Goal: Task Accomplishment & Management: Complete application form

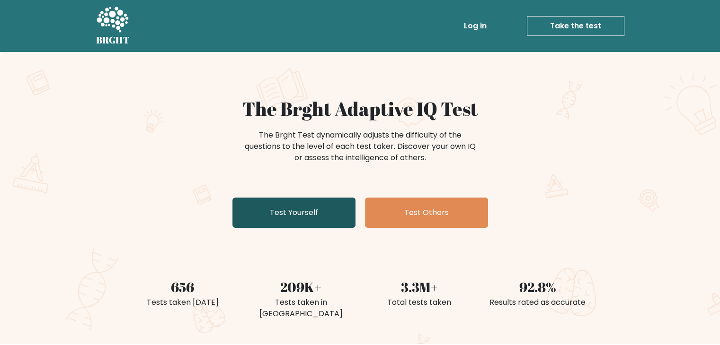
click at [316, 206] on link "Test Yourself" at bounding box center [293, 213] width 123 height 30
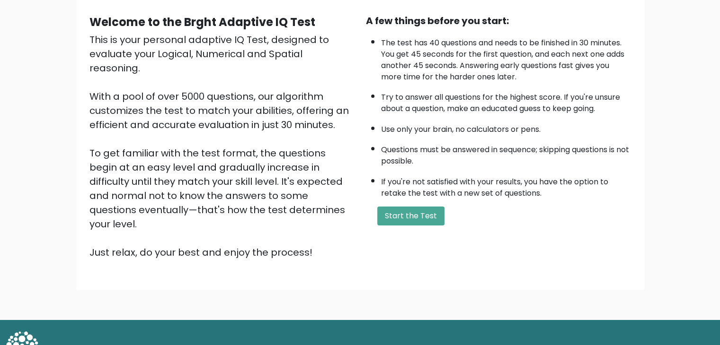
scroll to position [88, 0]
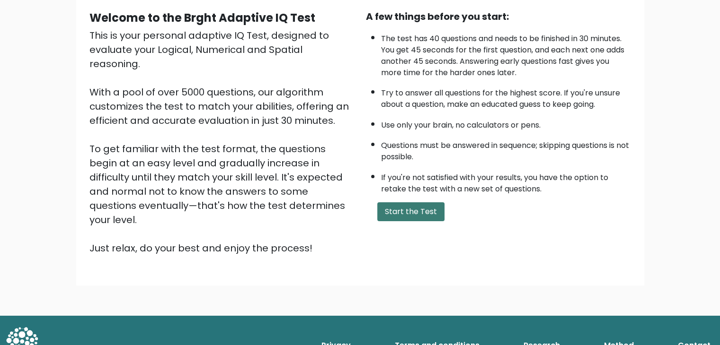
click at [423, 208] on button "Start the Test" at bounding box center [410, 212] width 67 height 19
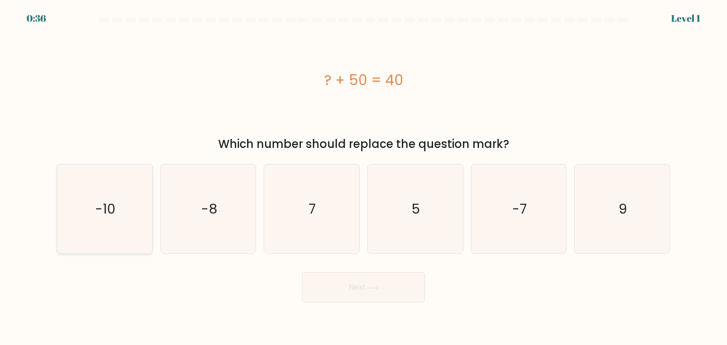
click at [118, 199] on icon "-10" at bounding box center [104, 209] width 89 height 89
click at [363, 177] on input "a. -10" at bounding box center [363, 175] width 0 height 5
radio input "true"
click at [347, 279] on button "Next" at bounding box center [363, 288] width 123 height 30
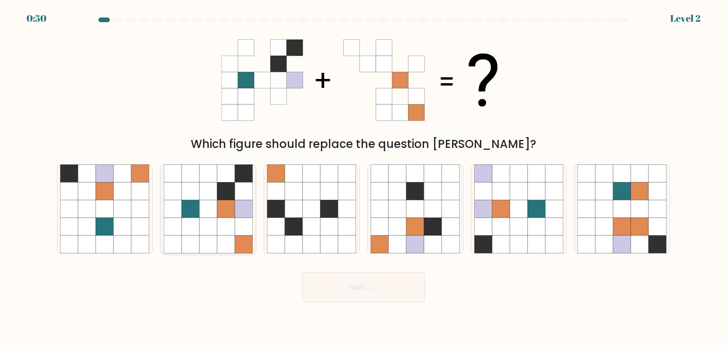
click at [220, 231] on icon at bounding box center [226, 227] width 18 height 18
click at [363, 177] on input "b." at bounding box center [363, 175] width 0 height 5
radio input "true"
click at [333, 282] on button "Next" at bounding box center [363, 288] width 123 height 30
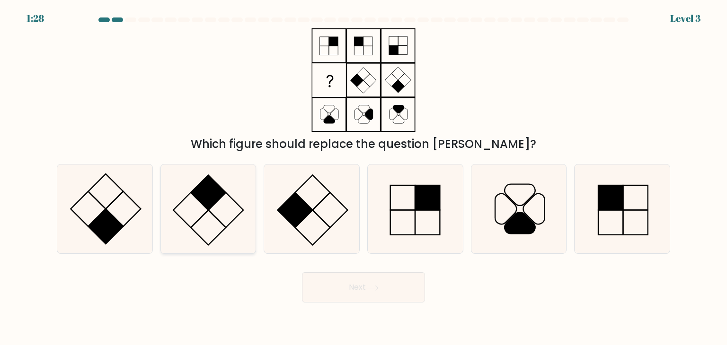
click at [231, 214] on icon at bounding box center [208, 209] width 89 height 89
click at [363, 177] on input "b." at bounding box center [363, 175] width 0 height 5
radio input "true"
click at [365, 294] on button "Next" at bounding box center [363, 288] width 123 height 30
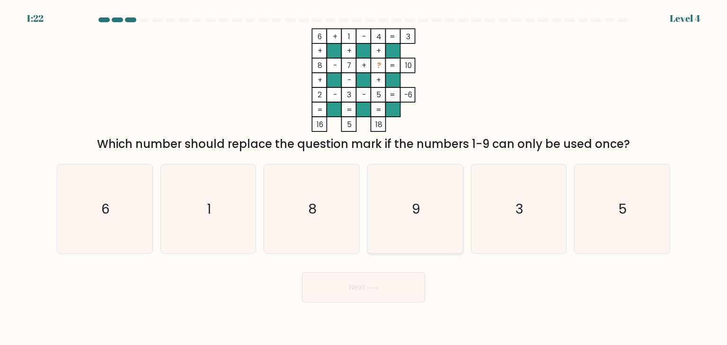
click at [414, 201] on text "9" at bounding box center [416, 209] width 9 height 19
click at [364, 177] on input "d. 9" at bounding box center [363, 175] width 0 height 5
radio input "true"
click at [366, 271] on div "Next" at bounding box center [363, 283] width 625 height 37
click at [362, 290] on button "Next" at bounding box center [363, 288] width 123 height 30
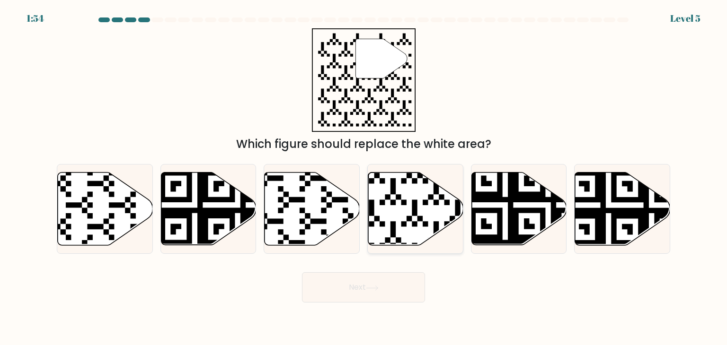
click at [399, 203] on icon at bounding box center [415, 209] width 95 height 73
click at [364, 177] on input "d." at bounding box center [363, 175] width 0 height 5
radio input "true"
click at [372, 295] on button "Next" at bounding box center [363, 288] width 123 height 30
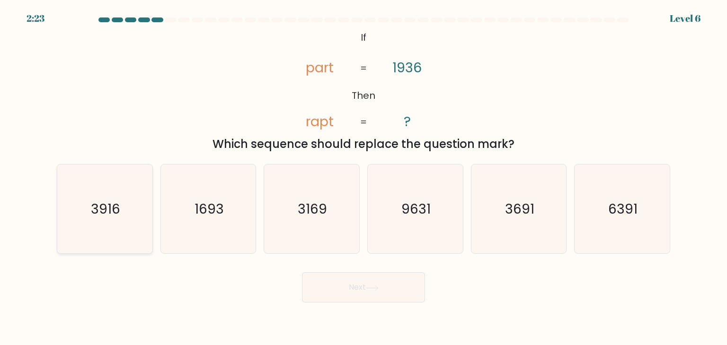
click at [110, 217] on text "3916" at bounding box center [105, 209] width 29 height 19
click at [363, 177] on input "a. 3916" at bounding box center [363, 175] width 0 height 5
radio input "true"
click at [373, 282] on button "Next" at bounding box center [363, 288] width 123 height 30
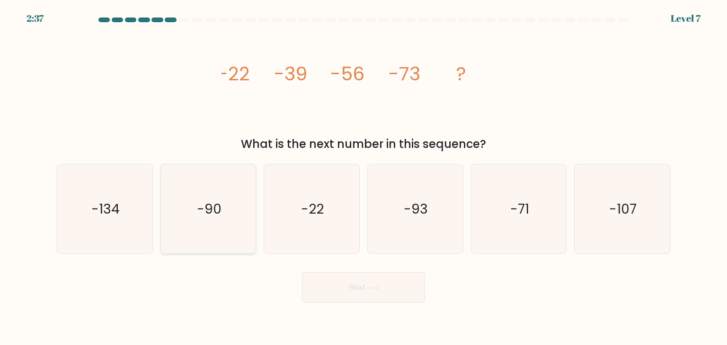
click at [210, 218] on text "-90" at bounding box center [209, 209] width 25 height 19
click at [363, 177] on input "b. -90" at bounding box center [363, 175] width 0 height 5
radio input "true"
click at [355, 288] on button "Next" at bounding box center [363, 288] width 123 height 30
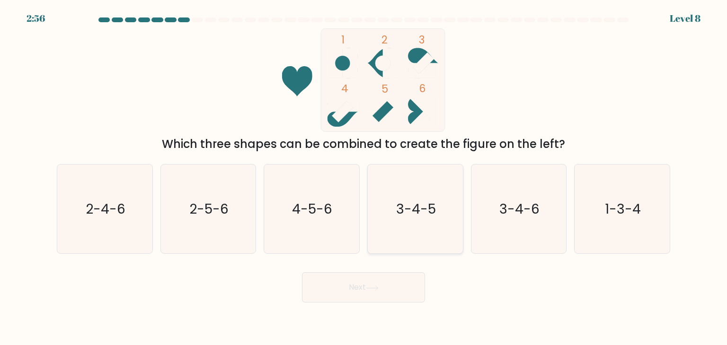
click at [400, 200] on text "3-4-5" at bounding box center [416, 209] width 40 height 19
click at [364, 177] on input "d. 3-4-5" at bounding box center [363, 175] width 0 height 5
radio input "true"
click at [384, 282] on button "Next" at bounding box center [363, 288] width 123 height 30
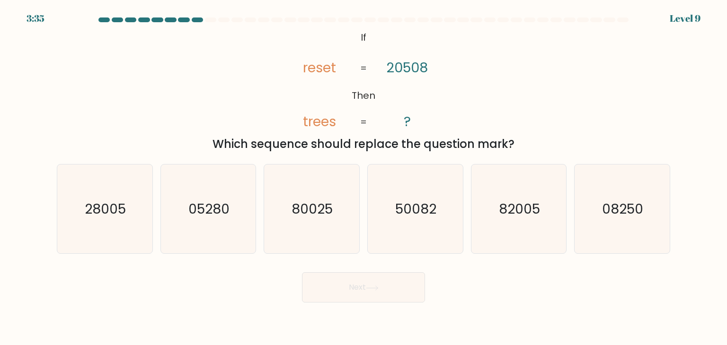
click at [309, 124] on tspan "trees" at bounding box center [319, 121] width 33 height 19
click at [302, 175] on icon "80025" at bounding box center [311, 209] width 89 height 89
click at [363, 175] on input "c. 80025" at bounding box center [363, 175] width 0 height 5
radio input "true"
click at [547, 204] on icon "82005" at bounding box center [518, 209] width 89 height 89
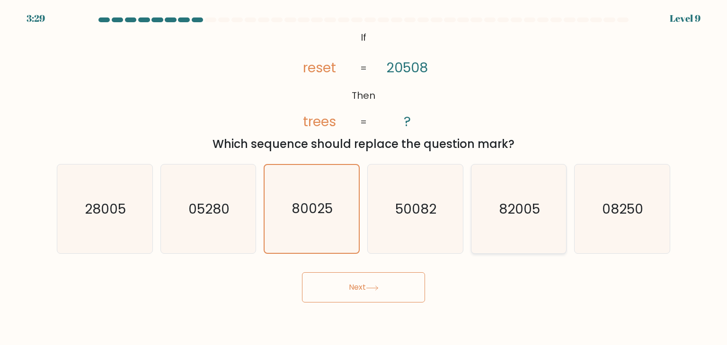
click at [364, 177] on input "e. 82005" at bounding box center [363, 175] width 0 height 5
radio input "true"
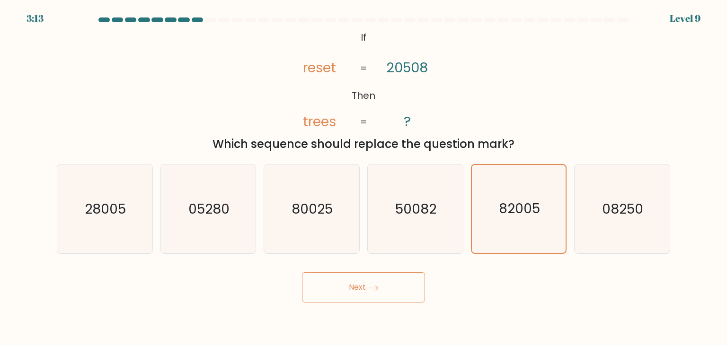
click at [352, 291] on button "Next" at bounding box center [363, 288] width 123 height 30
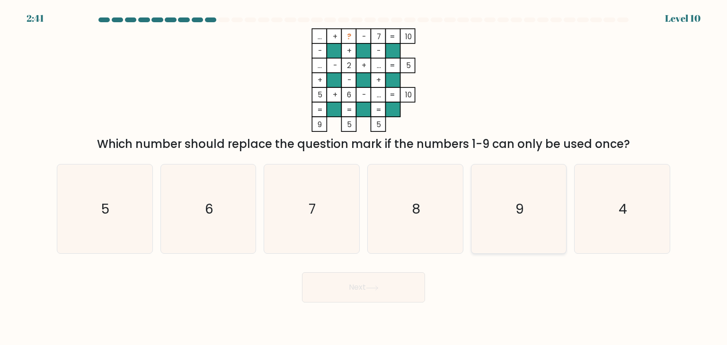
click at [531, 220] on icon "9" at bounding box center [518, 209] width 89 height 89
click at [364, 177] on input "e. 9" at bounding box center [363, 175] width 0 height 5
radio input "true"
click at [400, 212] on icon "8" at bounding box center [415, 209] width 89 height 89
click at [364, 177] on input "d. 8" at bounding box center [363, 175] width 0 height 5
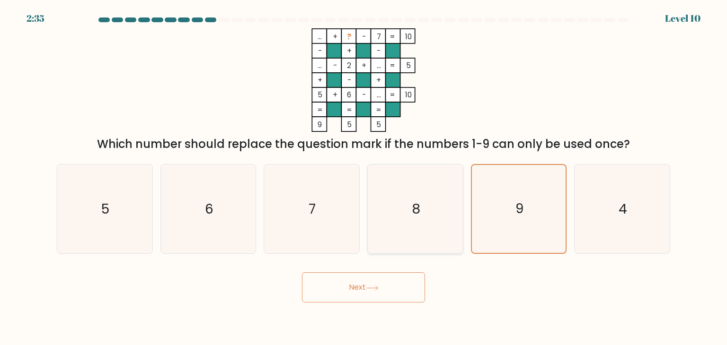
radio input "true"
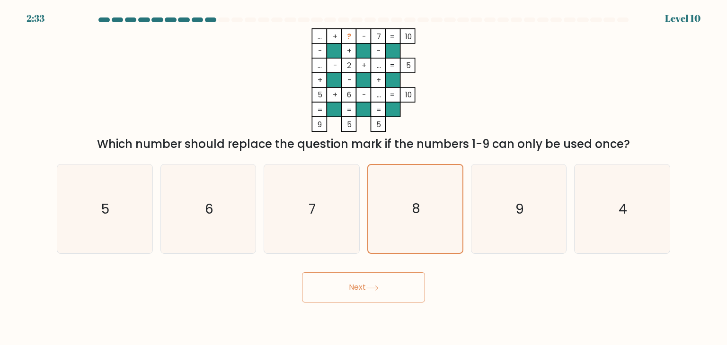
click at [363, 279] on button "Next" at bounding box center [363, 288] width 123 height 30
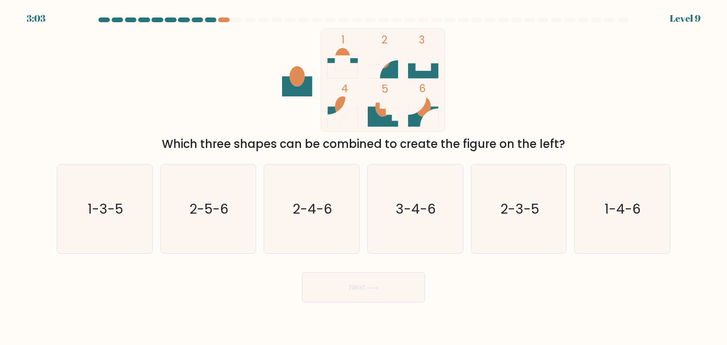
click at [383, 75] on icon at bounding box center [383, 68] width 30 height 20
click at [299, 204] on text "2-4-6" at bounding box center [313, 209] width 40 height 19
click at [363, 177] on input "c. 2-4-6" at bounding box center [363, 175] width 0 height 5
radio input "true"
click at [346, 292] on button "Next" at bounding box center [363, 288] width 123 height 30
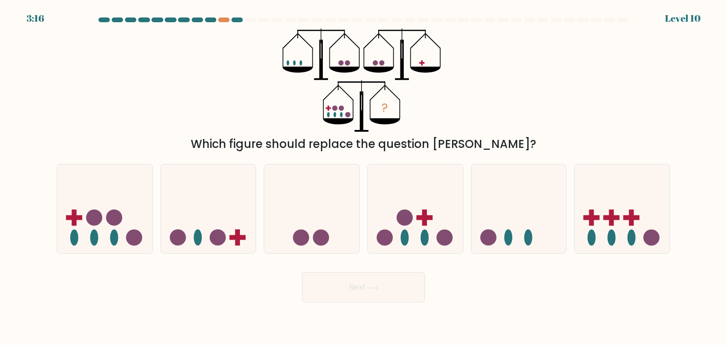
click at [290, 67] on icon at bounding box center [297, 70] width 30 height 6
drag, startPoint x: 327, startPoint y: 116, endPoint x: 352, endPoint y: 119, distance: 24.7
click at [352, 119] on g "?" at bounding box center [361, 106] width 77 height 52
click at [144, 220] on icon at bounding box center [104, 209] width 95 height 79
click at [363, 177] on input "a." at bounding box center [363, 175] width 0 height 5
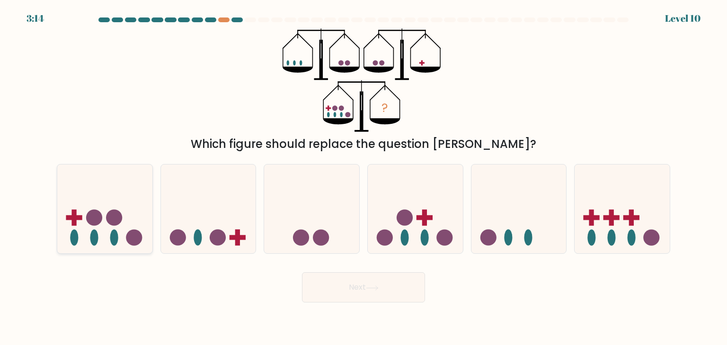
radio input "true"
click at [406, 184] on icon at bounding box center [415, 209] width 95 height 79
click at [364, 177] on input "d." at bounding box center [363, 175] width 0 height 5
radio input "true"
click at [121, 222] on icon at bounding box center [104, 209] width 95 height 79
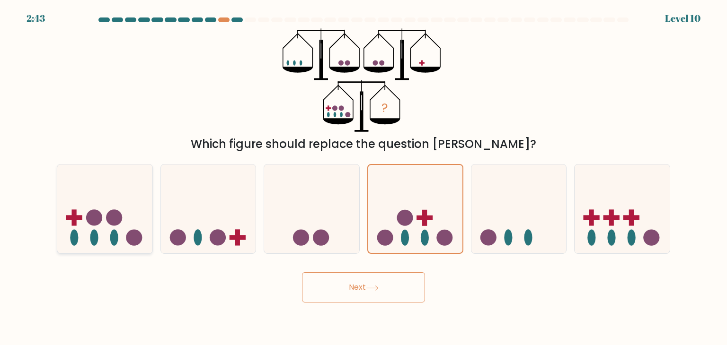
click at [363, 177] on input "a." at bounding box center [363, 175] width 0 height 5
radio input "true"
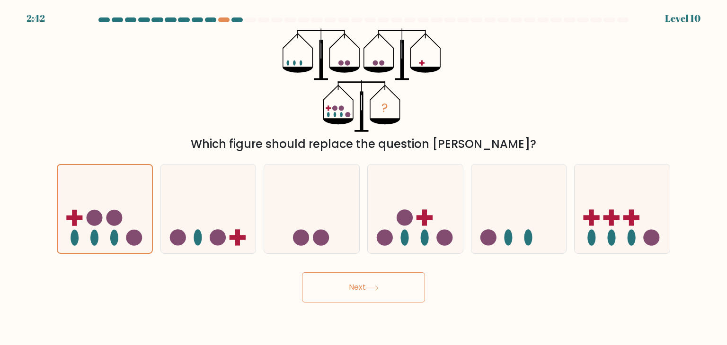
click at [339, 285] on button "Next" at bounding box center [363, 288] width 123 height 30
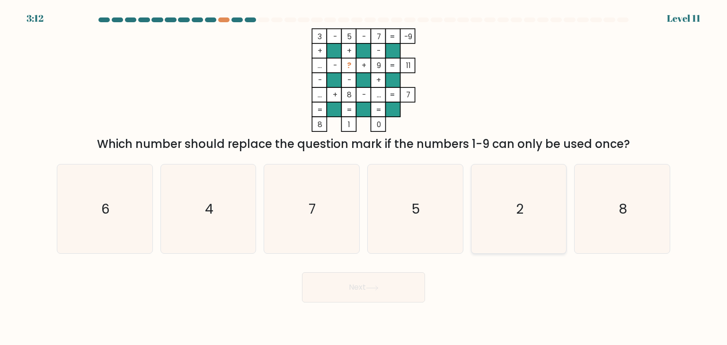
click at [518, 190] on icon "2" at bounding box center [518, 209] width 89 height 89
click at [364, 177] on input "e. 2" at bounding box center [363, 175] width 0 height 5
radio input "true"
click at [347, 293] on button "Next" at bounding box center [363, 288] width 123 height 30
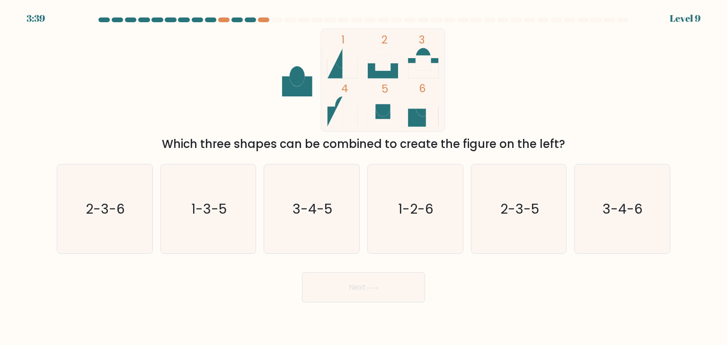
click at [383, 73] on icon at bounding box center [383, 68] width 30 height 20
click at [81, 214] on icon "2-3-6" at bounding box center [104, 209] width 89 height 89
click at [363, 177] on input "a. 2-3-6" at bounding box center [363, 175] width 0 height 5
radio input "true"
click at [530, 207] on text "2-3-5" at bounding box center [519, 209] width 39 height 19
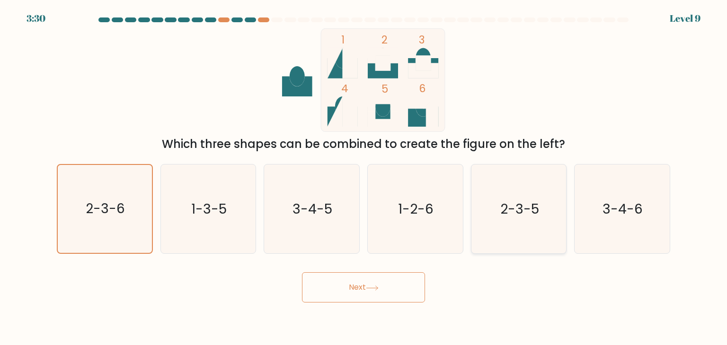
click at [364, 177] on input "e. 2-3-5" at bounding box center [363, 175] width 0 height 5
radio input "true"
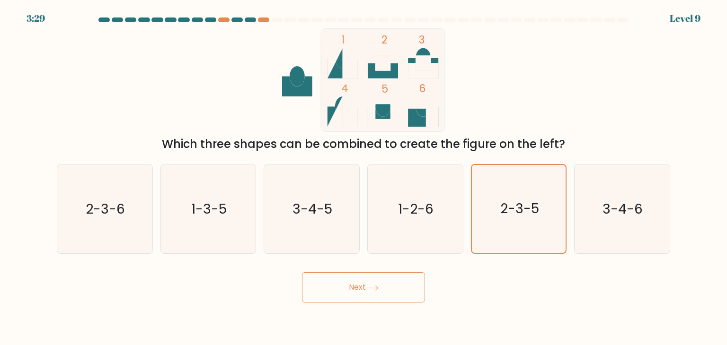
click at [349, 286] on button "Next" at bounding box center [363, 288] width 123 height 30
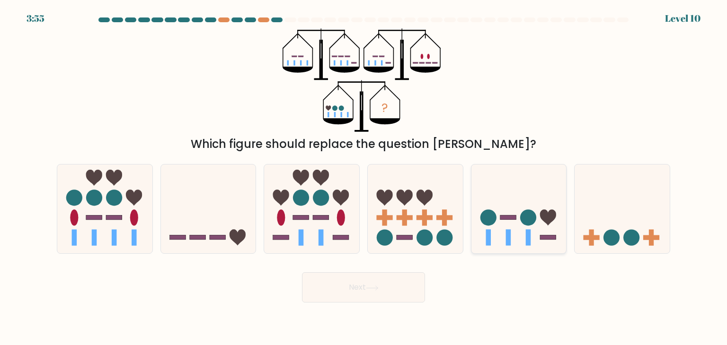
click at [508, 211] on icon at bounding box center [518, 209] width 95 height 79
click at [364, 177] on input "e." at bounding box center [363, 175] width 0 height 5
radio input "true"
click at [380, 279] on button "Next" at bounding box center [363, 288] width 123 height 30
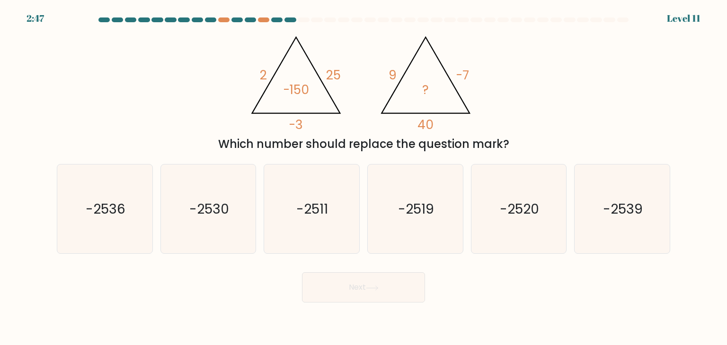
click at [474, 85] on icon "@import url('https://fonts.googleapis.com/css?family=Abril+Fatface:400,100,100i…" at bounding box center [363, 80] width 238 height 104
click at [438, 128] on icon "@import url('https://fonts.googleapis.com/css?family=Abril+Fatface:400,100,100i…" at bounding box center [363, 80] width 238 height 104
click at [401, 207] on text "-2519" at bounding box center [416, 209] width 36 height 19
click at [364, 177] on input "d. -2519" at bounding box center [363, 175] width 0 height 5
radio input "true"
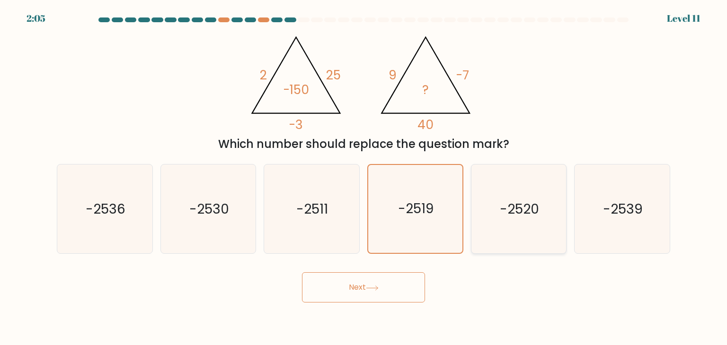
click at [541, 217] on icon "-2520" at bounding box center [518, 209] width 89 height 89
click at [364, 177] on input "e. -2520" at bounding box center [363, 175] width 0 height 5
radio input "true"
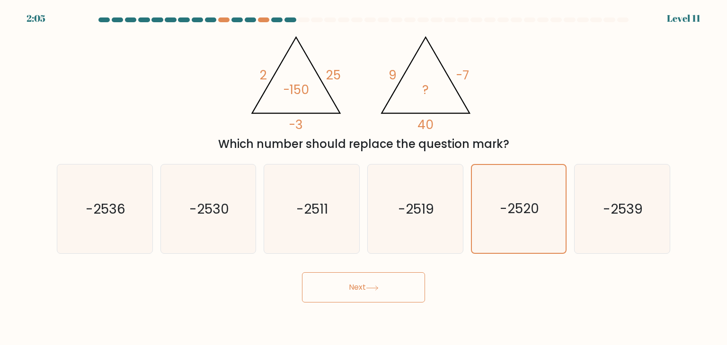
click at [385, 288] on button "Next" at bounding box center [363, 288] width 123 height 30
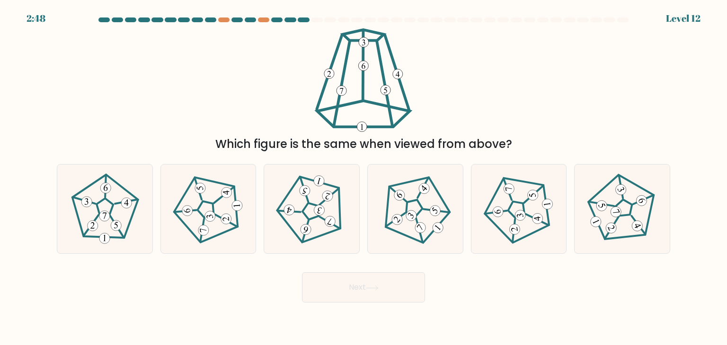
click at [383, 281] on button "Next" at bounding box center [363, 288] width 123 height 30
click at [219, 260] on form at bounding box center [363, 160] width 727 height 285
click at [409, 211] on 660 at bounding box center [411, 215] width 15 height 15
click at [364, 177] on input "d." at bounding box center [363, 175] width 0 height 5
radio input "true"
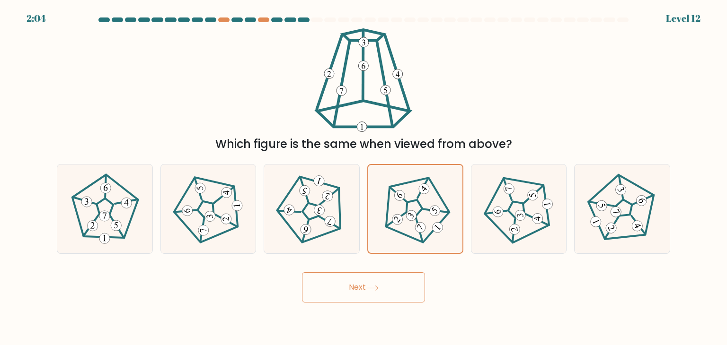
click at [373, 286] on icon at bounding box center [372, 288] width 13 height 5
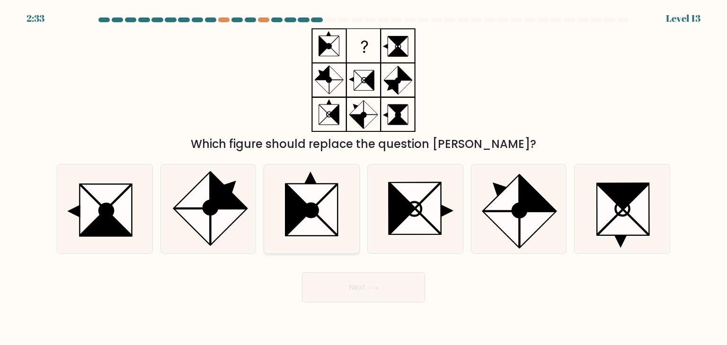
click at [343, 208] on icon at bounding box center [311, 209] width 89 height 89
click at [363, 177] on input "c." at bounding box center [363, 175] width 0 height 5
radio input "true"
click at [243, 197] on icon at bounding box center [208, 209] width 89 height 89
click at [363, 177] on input "b." at bounding box center [363, 175] width 0 height 5
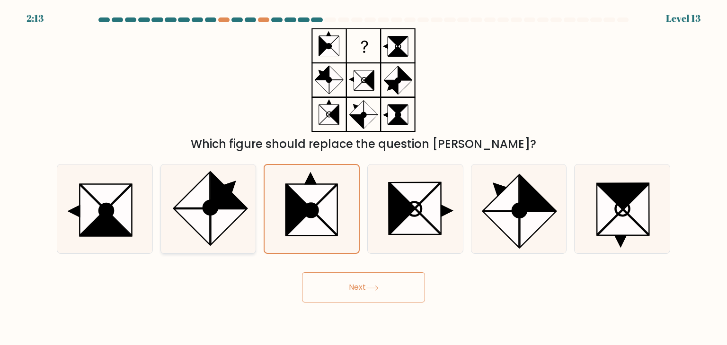
radio input "true"
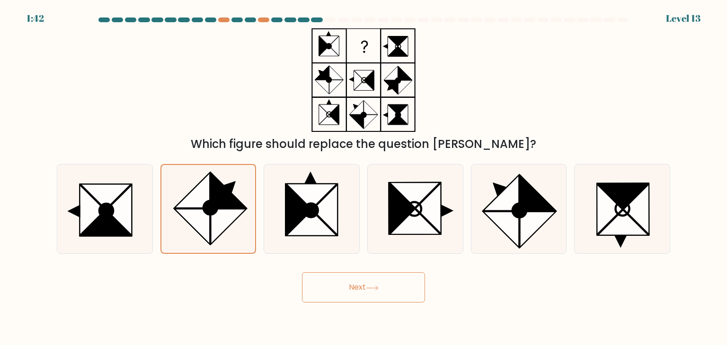
click at [371, 283] on button "Next" at bounding box center [363, 288] width 123 height 30
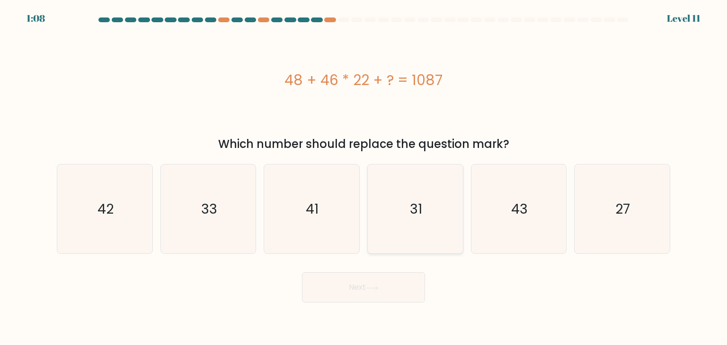
click at [418, 189] on icon "31" at bounding box center [415, 209] width 89 height 89
click at [364, 177] on input "d. 31" at bounding box center [363, 175] width 0 height 5
radio input "true"
click at [379, 288] on icon at bounding box center [372, 288] width 13 height 5
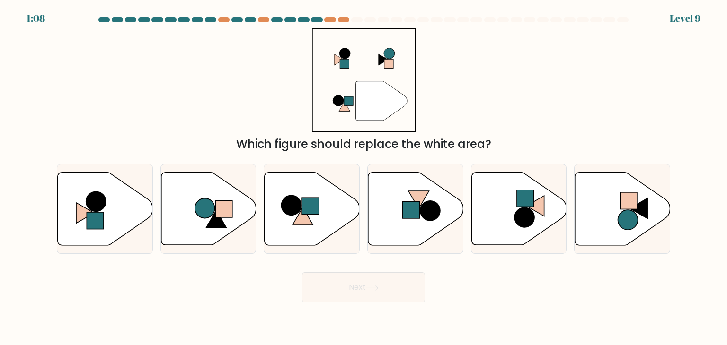
click at [387, 57] on circle at bounding box center [388, 53] width 11 height 11
click at [327, 61] on icon """ at bounding box center [364, 80] width 104 height 104
click at [339, 88] on icon """ at bounding box center [364, 80] width 104 height 104
click at [503, 212] on icon at bounding box center [518, 209] width 95 height 73
click at [364, 177] on input "e." at bounding box center [363, 175] width 0 height 5
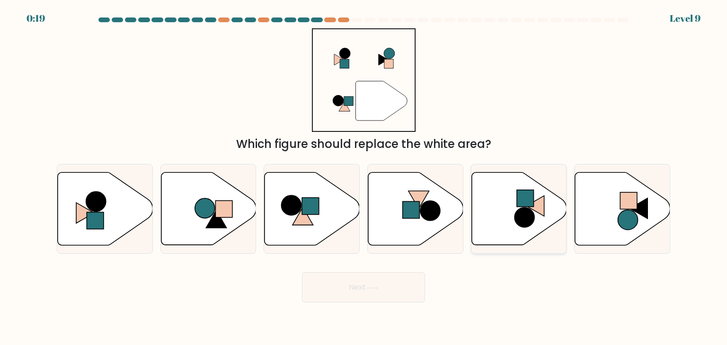
radio input "true"
click at [197, 197] on icon at bounding box center [208, 209] width 95 height 73
click at [363, 177] on input "b." at bounding box center [363, 175] width 0 height 5
radio input "true"
click at [330, 292] on button "Next" at bounding box center [363, 288] width 123 height 30
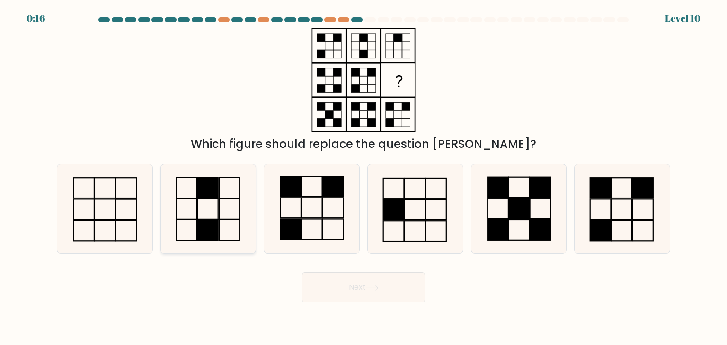
click at [227, 211] on icon at bounding box center [208, 209] width 89 height 89
click at [363, 177] on input "b." at bounding box center [363, 175] width 0 height 5
radio input "true"
click at [413, 208] on icon at bounding box center [415, 209] width 89 height 89
click at [364, 177] on input "d." at bounding box center [363, 175] width 0 height 5
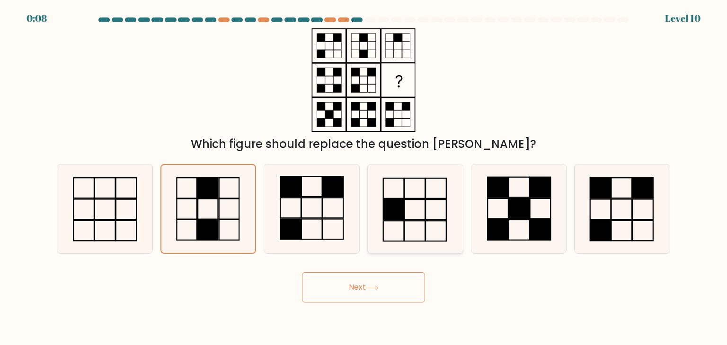
radio input "true"
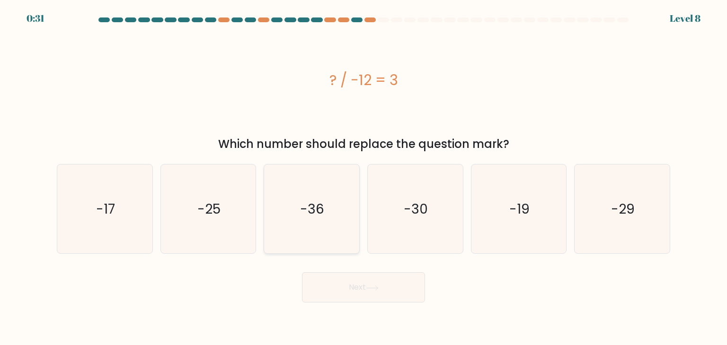
click at [322, 200] on text "-36" at bounding box center [312, 209] width 24 height 19
click at [363, 177] on input "c. -36" at bounding box center [363, 175] width 0 height 5
radio input "true"
click at [355, 290] on button "Next" at bounding box center [363, 288] width 123 height 30
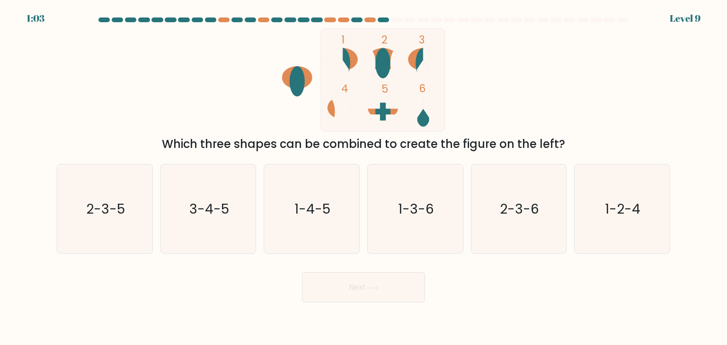
click at [381, 62] on ellipse at bounding box center [382, 63] width 15 height 30
click at [416, 200] on text "1-3-6" at bounding box center [416, 209] width 36 height 19
click at [364, 177] on input "d. 1-3-6" at bounding box center [363, 175] width 0 height 5
radio input "true"
click at [379, 288] on icon at bounding box center [372, 288] width 13 height 5
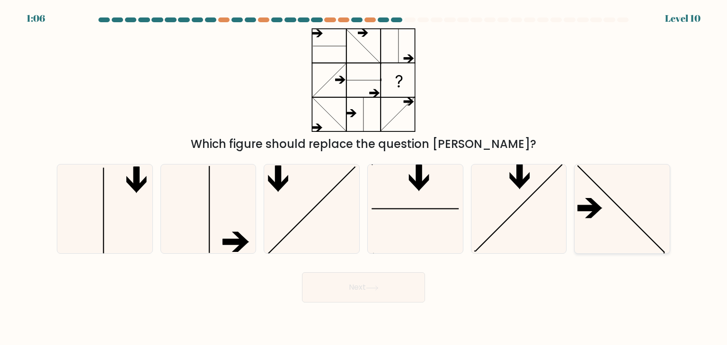
click at [590, 205] on icon at bounding box center [587, 208] width 23 height 6
click at [364, 177] on input "f." at bounding box center [363, 175] width 0 height 5
radio input "true"
click at [408, 203] on icon at bounding box center [415, 209] width 89 height 89
click at [364, 177] on input "d." at bounding box center [363, 175] width 0 height 5
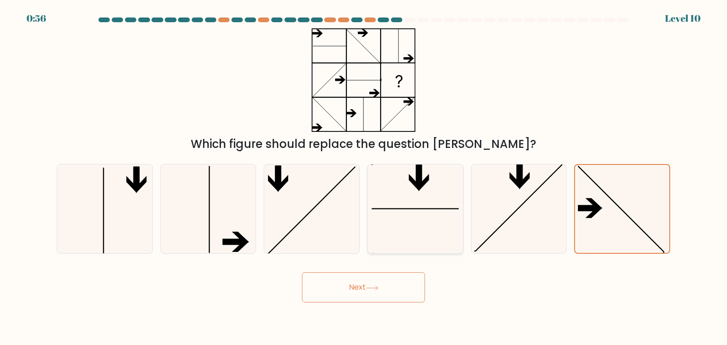
radio input "true"
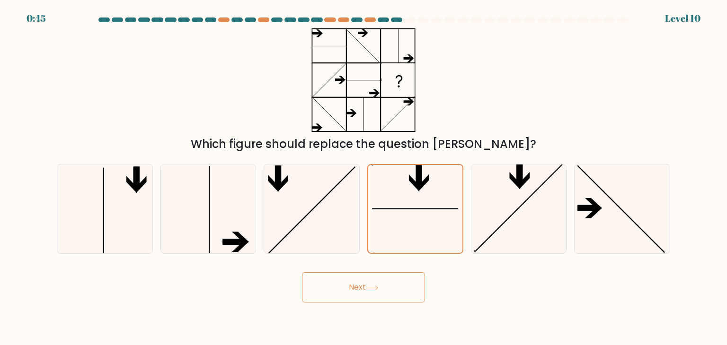
click at [393, 294] on button "Next" at bounding box center [363, 288] width 123 height 30
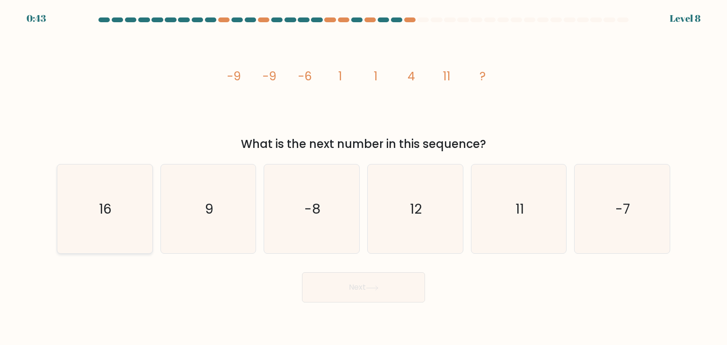
click at [118, 226] on icon "16" at bounding box center [104, 209] width 89 height 89
click at [363, 177] on input "a. 16" at bounding box center [363, 175] width 0 height 5
radio input "true"
click at [373, 284] on button "Next" at bounding box center [363, 288] width 123 height 30
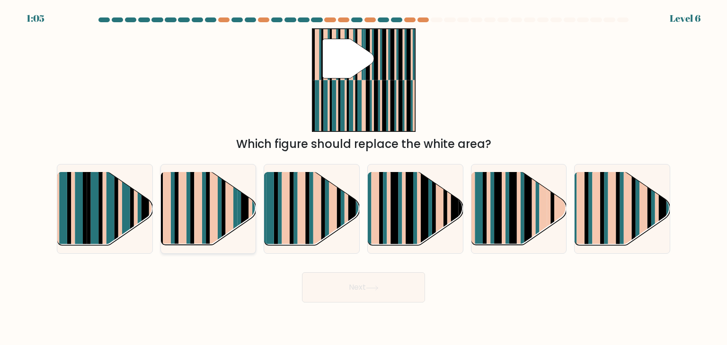
click at [242, 206] on rect at bounding box center [245, 202] width 8 height 94
click at [363, 177] on input "b." at bounding box center [363, 175] width 0 height 5
radio input "true"
click at [341, 281] on button "Next" at bounding box center [363, 288] width 123 height 30
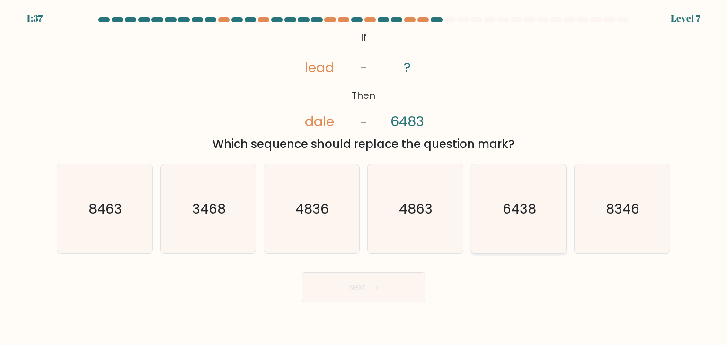
click at [512, 222] on icon "6438" at bounding box center [518, 209] width 89 height 89
click at [364, 177] on input "e. 6438" at bounding box center [363, 175] width 0 height 5
radio input "true"
click at [316, 123] on tspan "dale" at bounding box center [319, 121] width 29 height 19
click at [114, 212] on text "8463" at bounding box center [106, 209] width 34 height 19
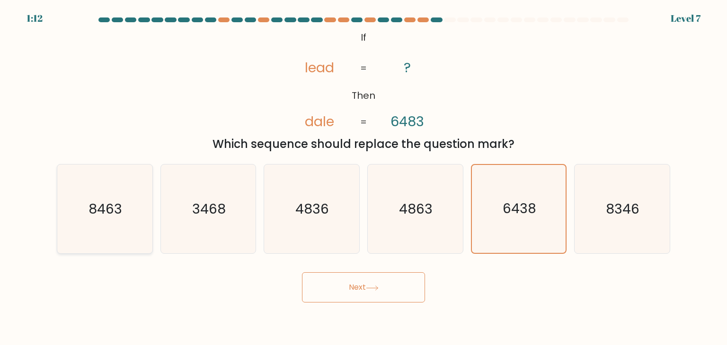
click at [363, 177] on input "a. 8463" at bounding box center [363, 175] width 0 height 5
radio input "true"
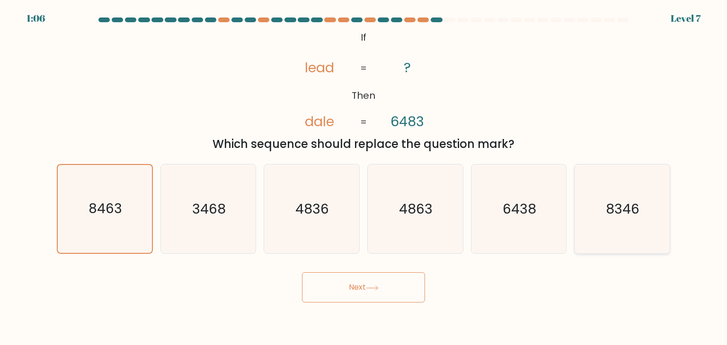
click at [626, 221] on icon "8346" at bounding box center [621, 209] width 89 height 89
click at [364, 177] on input "f. 8346" at bounding box center [363, 175] width 0 height 5
radio input "true"
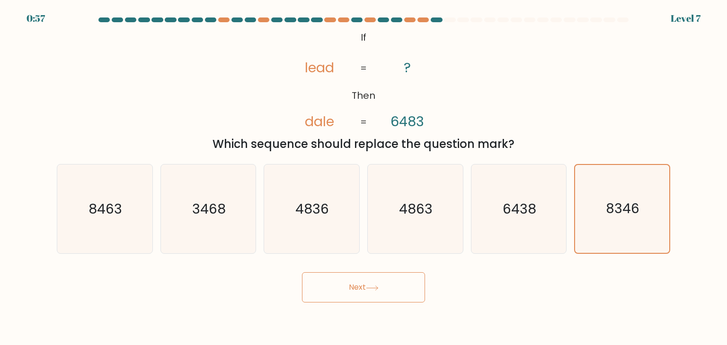
click at [364, 292] on button "Next" at bounding box center [363, 288] width 123 height 30
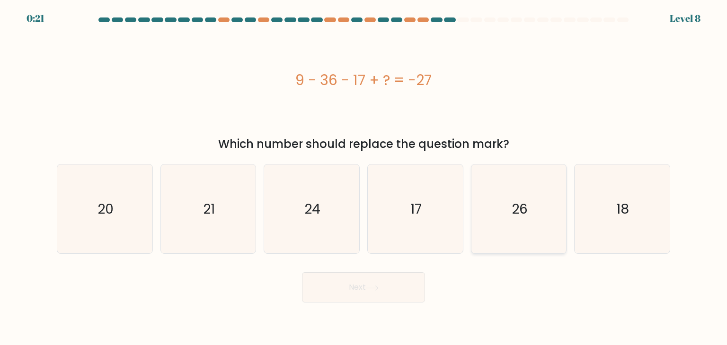
click at [503, 197] on icon "26" at bounding box center [518, 209] width 89 height 89
click at [364, 177] on input "e. 26" at bounding box center [363, 175] width 0 height 5
radio input "true"
click at [401, 294] on button "Next" at bounding box center [363, 288] width 123 height 30
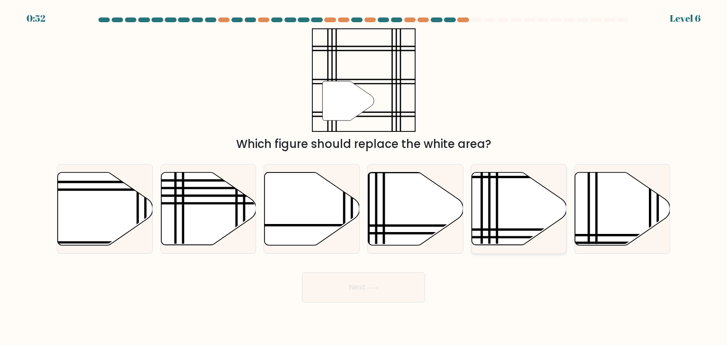
click at [489, 185] on line at bounding box center [489, 171] width 0 height 192
click at [364, 177] on input "e." at bounding box center [363, 175] width 0 height 5
radio input "true"
click at [374, 283] on button "Next" at bounding box center [363, 288] width 123 height 30
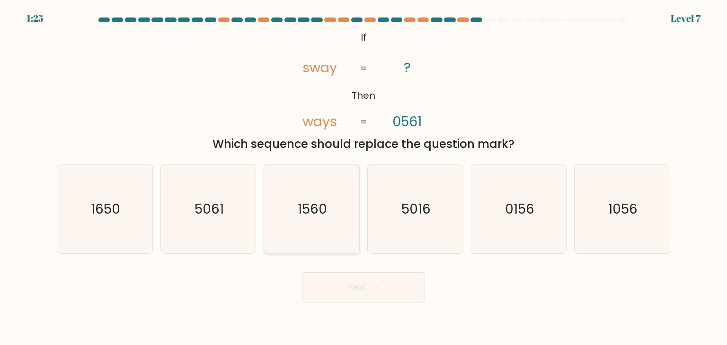
click at [307, 212] on text "1560" at bounding box center [312, 209] width 29 height 19
click at [363, 177] on input "c. 1560" at bounding box center [363, 175] width 0 height 5
radio input "true"
click at [638, 206] on icon "1056" at bounding box center [621, 209] width 89 height 89
click at [364, 177] on input "f. 1056" at bounding box center [363, 175] width 0 height 5
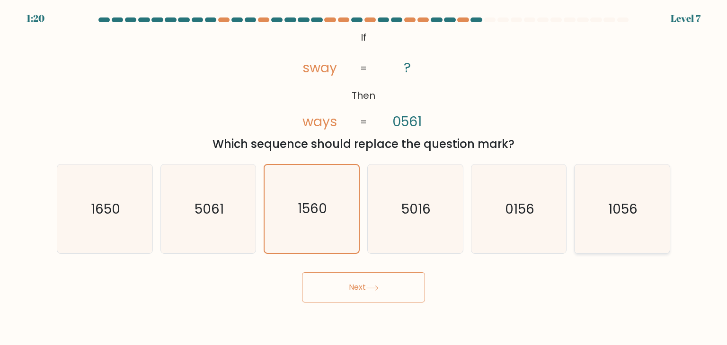
radio input "true"
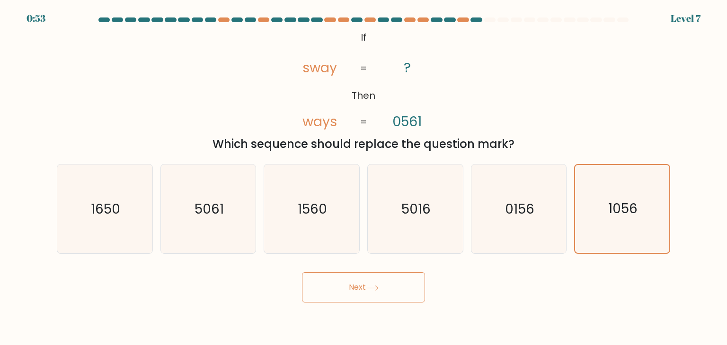
click at [370, 291] on button "Next" at bounding box center [363, 288] width 123 height 30
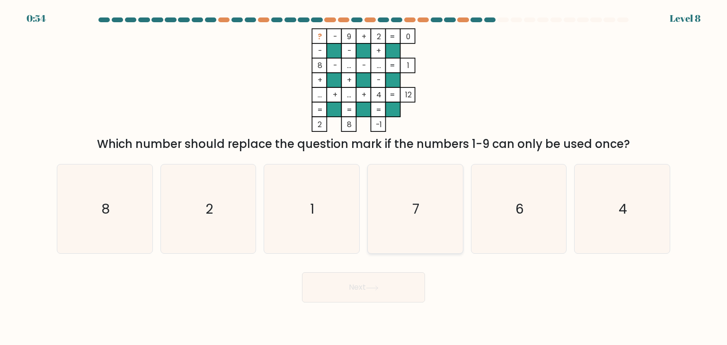
click at [393, 182] on icon "7" at bounding box center [415, 209] width 89 height 89
click at [364, 177] on input "d. 7" at bounding box center [363, 175] width 0 height 5
radio input "true"
click at [356, 285] on button "Next" at bounding box center [363, 288] width 123 height 30
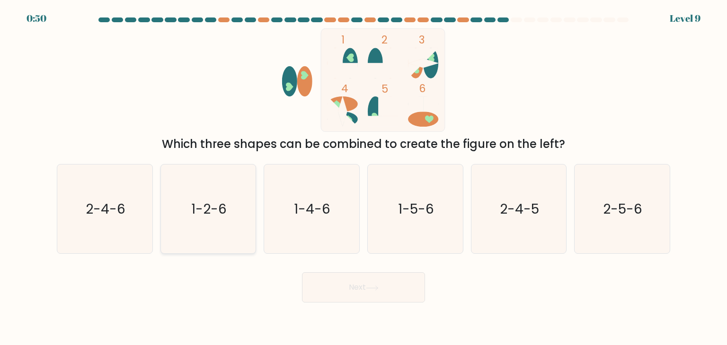
click at [205, 207] on text "1-2-6" at bounding box center [208, 209] width 35 height 19
click at [363, 177] on input "b. 1-2-6" at bounding box center [363, 175] width 0 height 5
radio input "true"
click at [342, 289] on button "Next" at bounding box center [363, 288] width 123 height 30
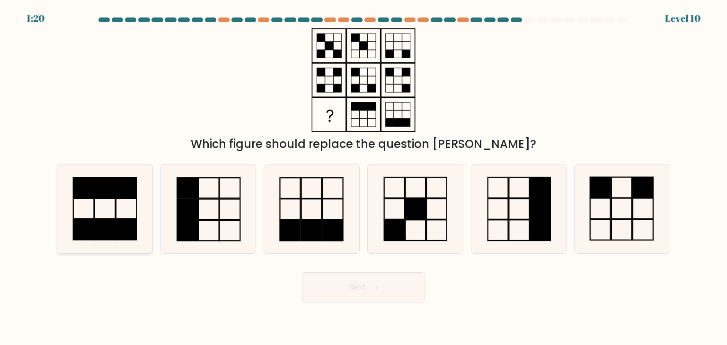
click at [100, 221] on rect at bounding box center [105, 230] width 21 height 20
click at [363, 177] on input "a." at bounding box center [363, 175] width 0 height 5
radio input "true"
click at [378, 289] on icon at bounding box center [371, 288] width 11 height 4
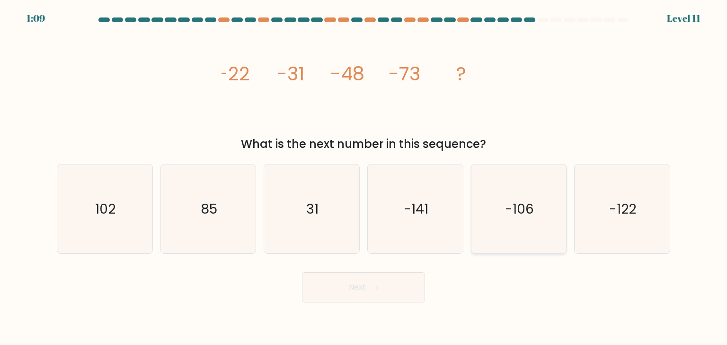
click at [494, 218] on icon "-106" at bounding box center [518, 209] width 89 height 89
click at [364, 177] on input "e. -106" at bounding box center [363, 175] width 0 height 5
radio input "true"
click at [365, 283] on button "Next" at bounding box center [363, 288] width 123 height 30
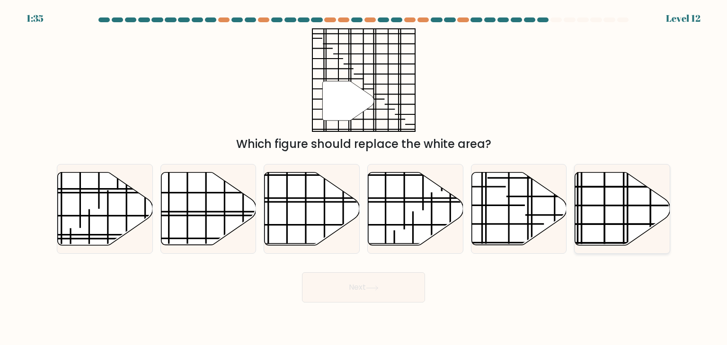
click at [610, 203] on icon at bounding box center [622, 209] width 95 height 73
click at [364, 177] on input "f." at bounding box center [363, 175] width 0 height 5
radio input "true"
click at [348, 287] on button "Next" at bounding box center [363, 288] width 123 height 30
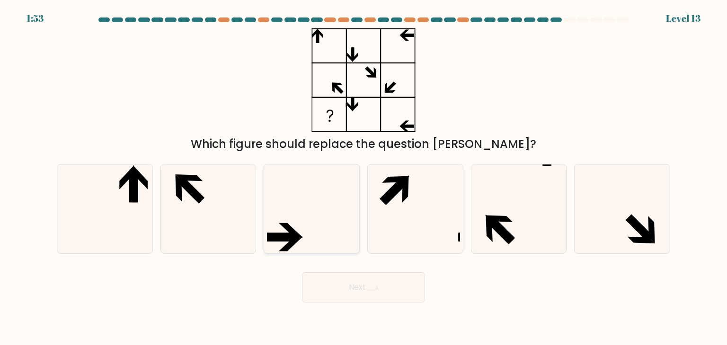
click at [282, 204] on icon at bounding box center [311, 209] width 89 height 89
click at [363, 177] on input "c." at bounding box center [363, 175] width 0 height 5
radio input "true"
click at [354, 284] on button "Next" at bounding box center [363, 288] width 123 height 30
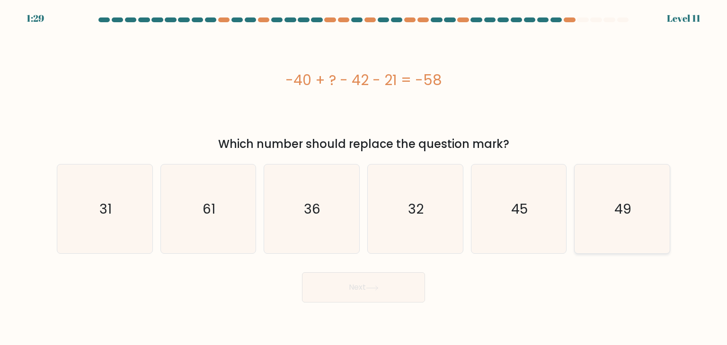
click at [611, 210] on icon "49" at bounding box center [621, 209] width 89 height 89
click at [364, 177] on input "f. 49" at bounding box center [363, 175] width 0 height 5
radio input "true"
click at [358, 82] on div "-40 + ? - 42 - 21 = -58" at bounding box center [363, 80] width 613 height 21
click at [394, 94] on div "-40 + ? - 42 - 21 = -58" at bounding box center [363, 80] width 613 height 104
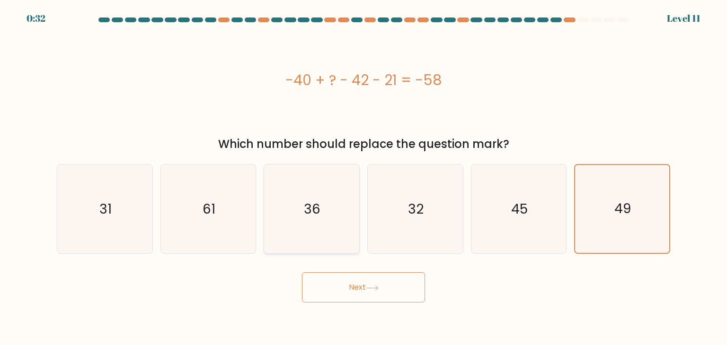
click at [342, 203] on icon "36" at bounding box center [311, 209] width 89 height 89
click at [363, 177] on input "c. 36" at bounding box center [363, 175] width 0 height 5
radio input "true"
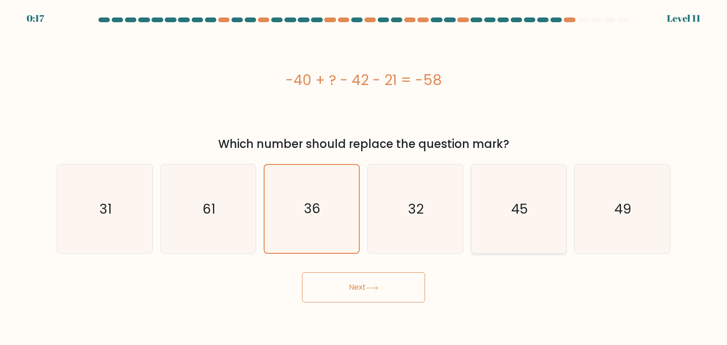
click at [538, 210] on icon "45" at bounding box center [518, 209] width 89 height 89
click at [364, 177] on input "e. 45" at bounding box center [363, 175] width 0 height 5
radio input "true"
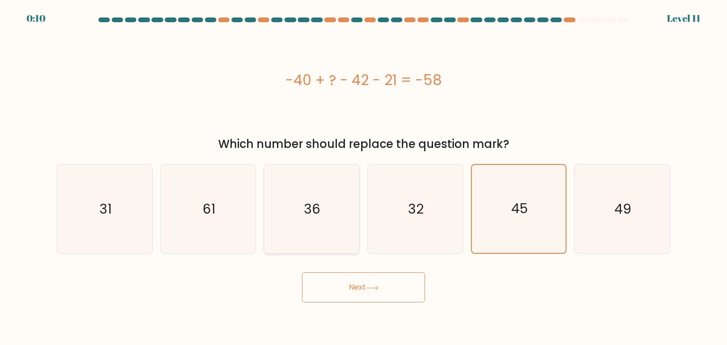
click at [316, 186] on icon "36" at bounding box center [311, 209] width 89 height 89
click at [363, 177] on input "c. 36" at bounding box center [363, 175] width 0 height 5
radio input "true"
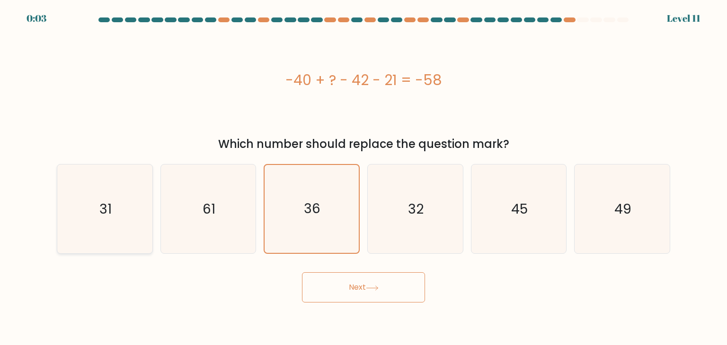
click at [138, 192] on icon "31" at bounding box center [104, 209] width 89 height 89
click at [363, 177] on input "a. 31" at bounding box center [363, 175] width 0 height 5
radio input "true"
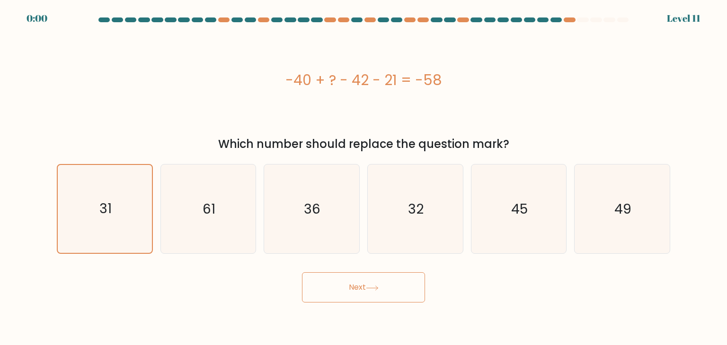
click at [338, 281] on button "Next" at bounding box center [363, 288] width 123 height 30
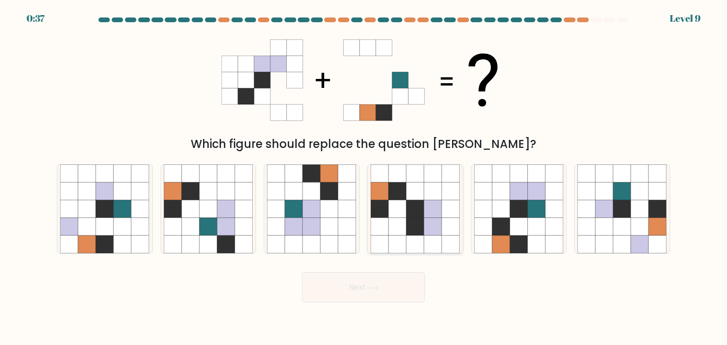
drag, startPoint x: 404, startPoint y: 179, endPoint x: 412, endPoint y: 179, distance: 8.0
click at [411, 179] on icon at bounding box center [415, 209] width 89 height 89
click at [364, 177] on input "d." at bounding box center [363, 175] width 0 height 5
radio input "true"
click at [553, 214] on icon at bounding box center [554, 209] width 18 height 18
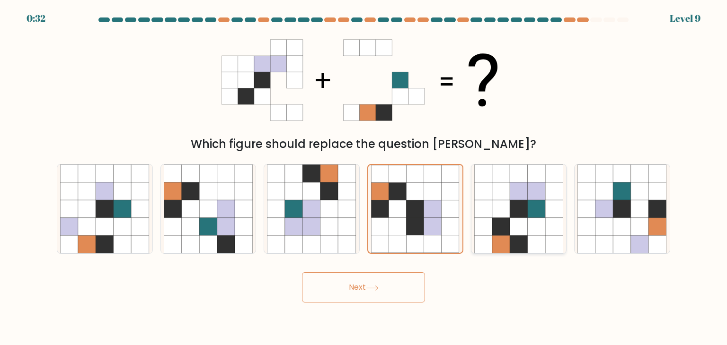
click at [364, 177] on input "e." at bounding box center [363, 175] width 0 height 5
radio input "true"
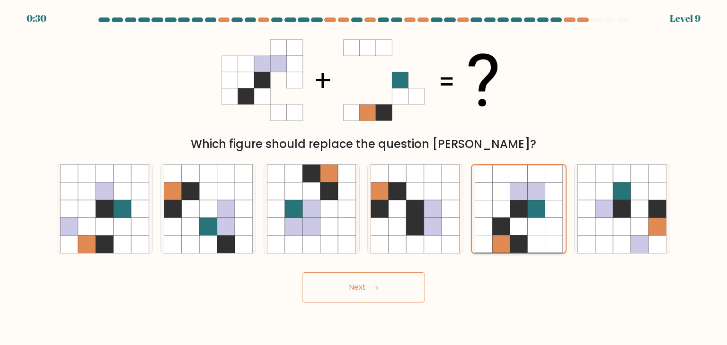
click at [501, 230] on icon at bounding box center [501, 227] width 18 height 18
click at [364, 177] on input "e." at bounding box center [363, 175] width 0 height 5
click at [522, 229] on icon at bounding box center [519, 227] width 18 height 18
click at [364, 177] on input "e." at bounding box center [363, 175] width 0 height 5
click at [538, 229] on icon at bounding box center [537, 227] width 18 height 18
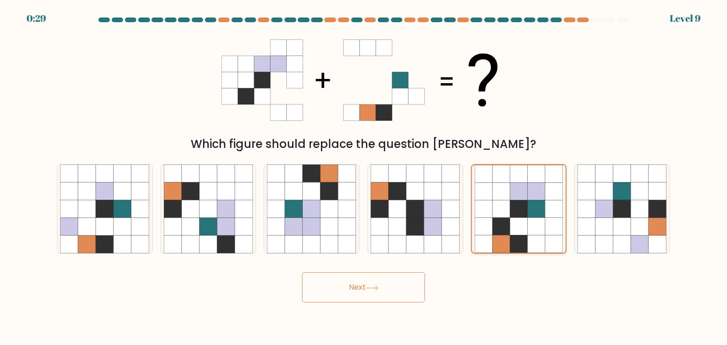
click at [364, 177] on input "e." at bounding box center [363, 175] width 0 height 5
click at [553, 228] on icon at bounding box center [554, 227] width 18 height 18
click at [364, 177] on input "e." at bounding box center [363, 175] width 0 height 5
click at [497, 241] on icon at bounding box center [501, 245] width 18 height 18
click at [364, 177] on input "e." at bounding box center [363, 175] width 0 height 5
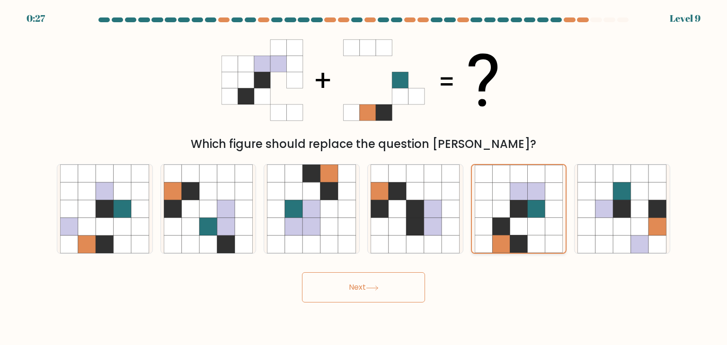
click at [506, 243] on icon at bounding box center [501, 245] width 18 height 18
click at [364, 177] on input "e." at bounding box center [363, 175] width 0 height 5
click at [528, 246] on icon at bounding box center [537, 245] width 18 height 18
click at [364, 177] on input "e." at bounding box center [363, 175] width 0 height 5
click at [537, 225] on icon at bounding box center [537, 227] width 18 height 18
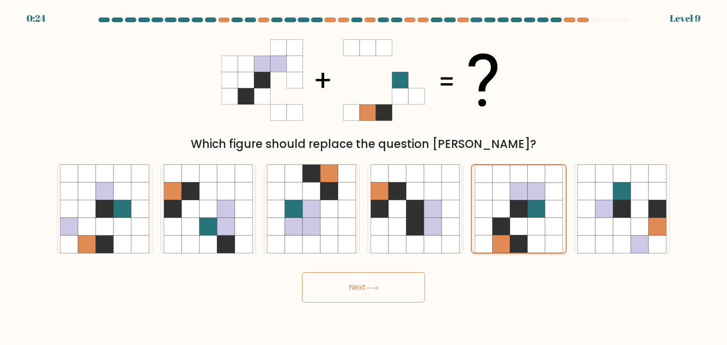
click at [364, 177] on input "e." at bounding box center [363, 175] width 0 height 5
click at [364, 289] on button "Next" at bounding box center [363, 288] width 123 height 30
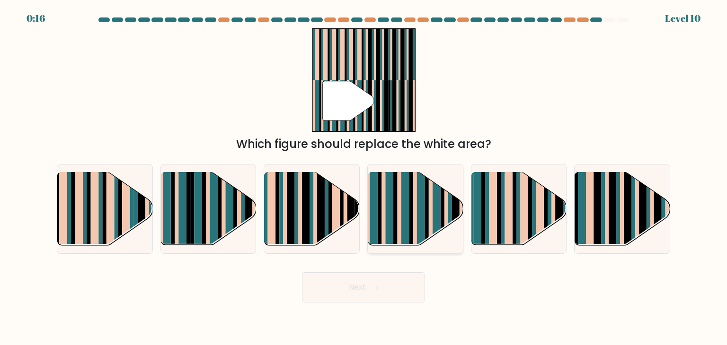
click at [452, 210] on rect at bounding box center [456, 218] width 8 height 94
click at [364, 177] on input "d." at bounding box center [363, 175] width 0 height 5
radio input "true"
click at [391, 275] on button "Next" at bounding box center [363, 288] width 123 height 30
click at [389, 285] on button "Next" at bounding box center [363, 288] width 123 height 30
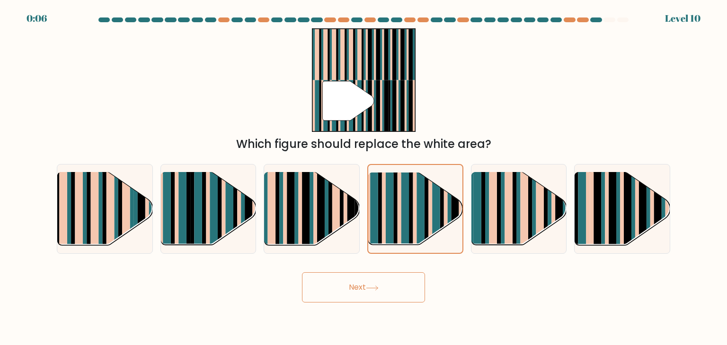
click at [361, 288] on button "Next" at bounding box center [363, 288] width 123 height 30
click at [364, 286] on button "Next" at bounding box center [363, 288] width 123 height 30
click at [422, 222] on rect at bounding box center [421, 217] width 8 height 93
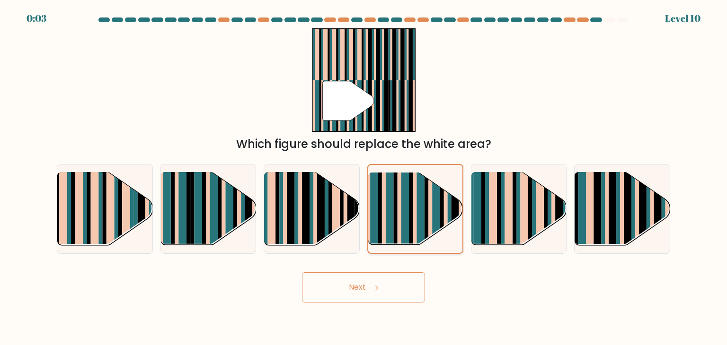
click at [364, 177] on input "d." at bounding box center [363, 175] width 0 height 5
click at [387, 281] on button "Next" at bounding box center [363, 288] width 123 height 30
click at [379, 284] on button "Next" at bounding box center [363, 288] width 123 height 30
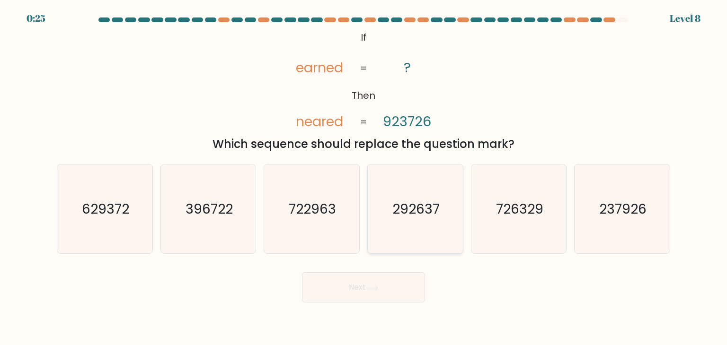
click at [387, 217] on icon "292637" at bounding box center [415, 209] width 89 height 89
click at [364, 177] on input "d. 292637" at bounding box center [363, 175] width 0 height 5
radio input "true"
click at [621, 216] on text "237926" at bounding box center [622, 209] width 47 height 19
click at [364, 177] on input "f. 237926" at bounding box center [363, 175] width 0 height 5
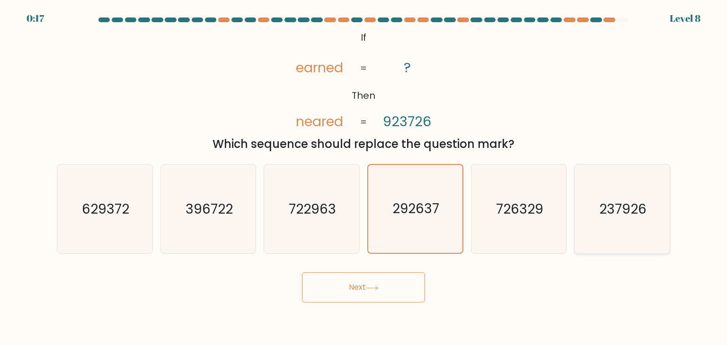
radio input "true"
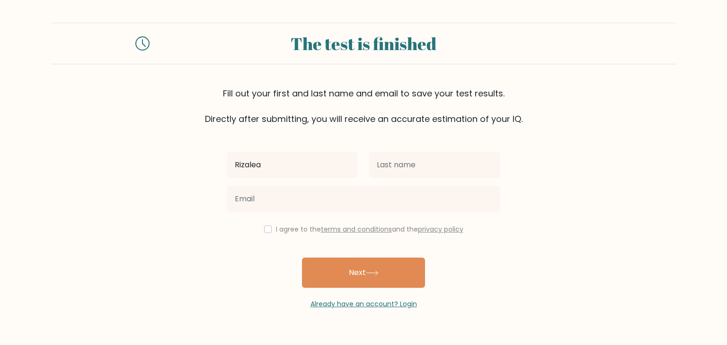
type input "Rizaleah [PERSON_NAME]"
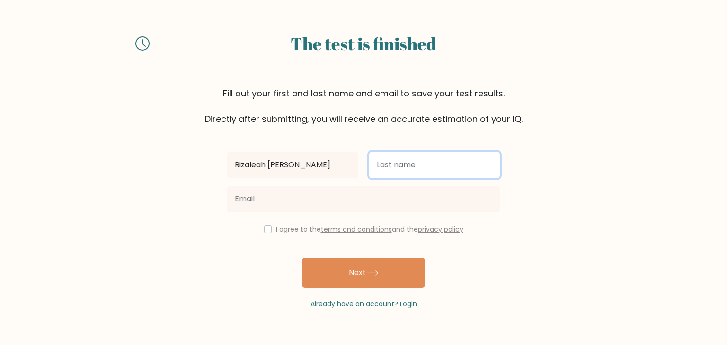
click at [393, 171] on input "text" at bounding box center [434, 165] width 131 height 26
type input "[PERSON_NAME]"
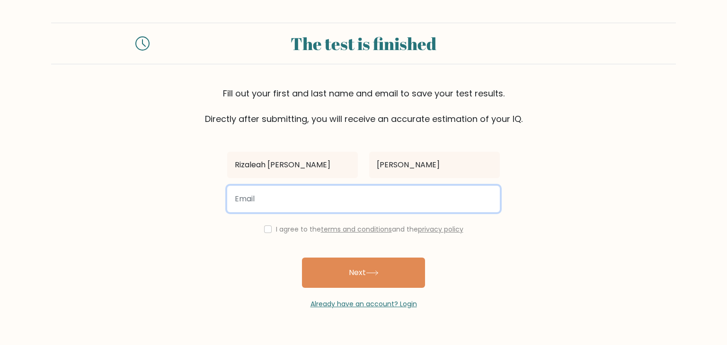
click at [322, 193] on input "email" at bounding box center [363, 199] width 273 height 26
type input "[EMAIL_ADDRESS][DOMAIN_NAME]"
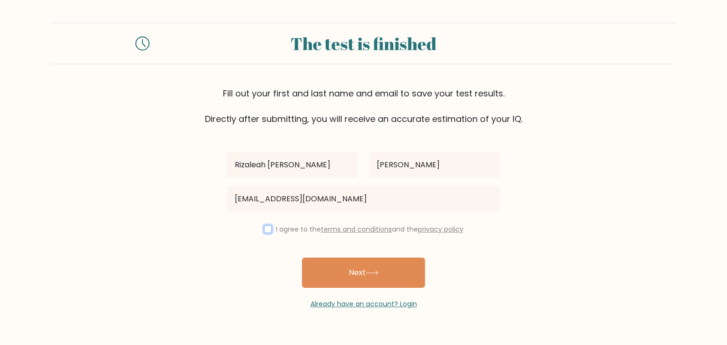
click at [266, 230] on input "checkbox" at bounding box center [268, 230] width 8 height 8
checkbox input "true"
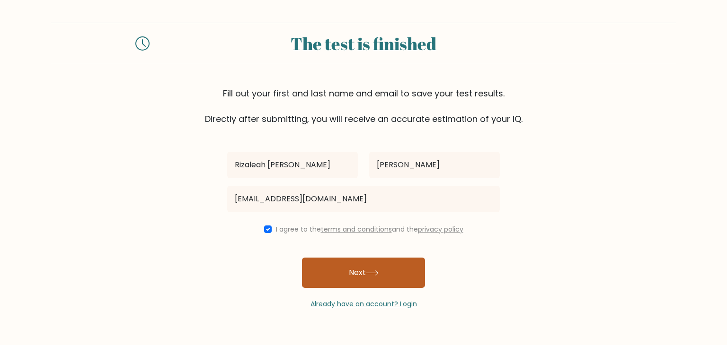
click at [335, 274] on button "Next" at bounding box center [363, 273] width 123 height 30
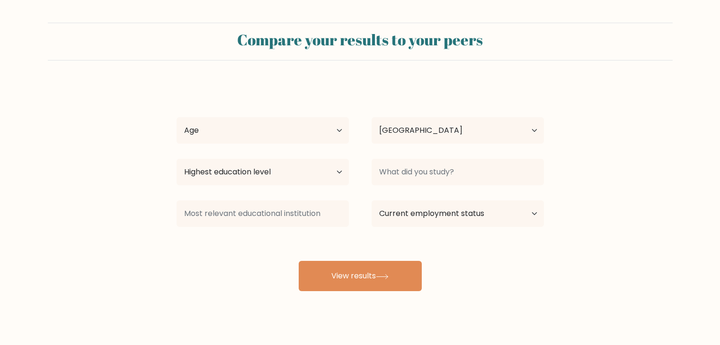
select select "PH"
click at [344, 127] on select "Age Under [DEMOGRAPHIC_DATA] [DEMOGRAPHIC_DATA] [DEMOGRAPHIC_DATA] [DEMOGRAPHIC…" at bounding box center [262, 130] width 172 height 26
select select "18_24"
click at [176, 117] on select "Age Under [DEMOGRAPHIC_DATA] [DEMOGRAPHIC_DATA] [DEMOGRAPHIC_DATA] [DEMOGRAPHIC…" at bounding box center [262, 130] width 172 height 26
click at [298, 173] on select "Highest education level No schooling Primary Lower Secondary Upper Secondary Oc…" at bounding box center [262, 172] width 172 height 26
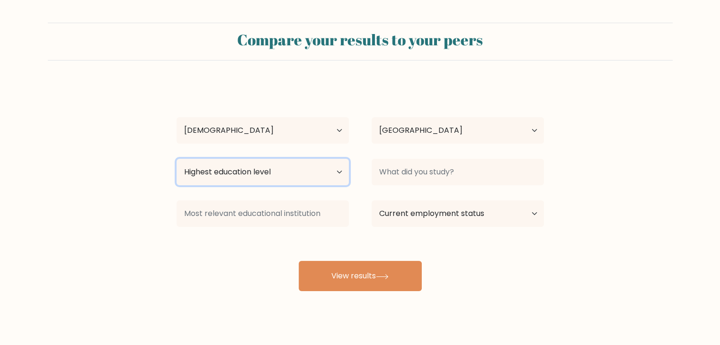
select select "bachelors_degree"
click at [176, 159] on select "Highest education level No schooling Primary Lower Secondary Upper Secondary Oc…" at bounding box center [262, 172] width 172 height 26
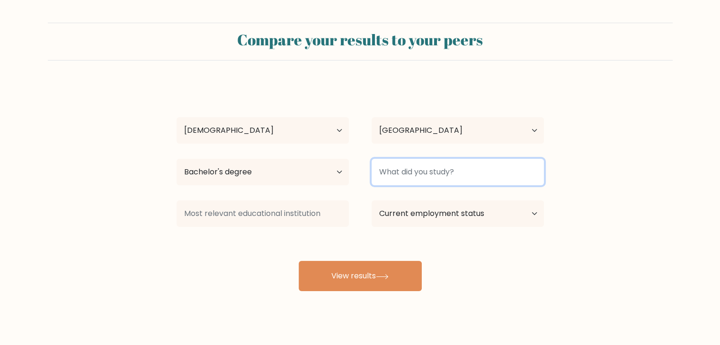
click at [468, 176] on input at bounding box center [457, 172] width 172 height 26
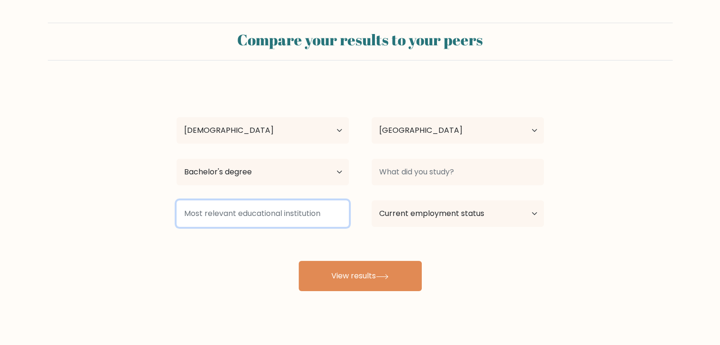
click at [315, 212] on input at bounding box center [262, 214] width 172 height 26
click at [320, 209] on input at bounding box center [262, 214] width 172 height 26
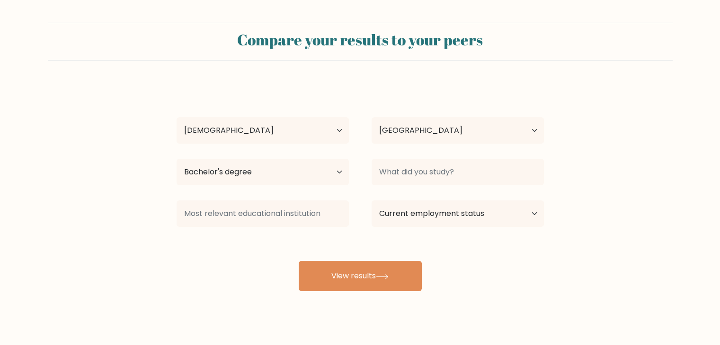
click at [358, 236] on div "Rizaleah [PERSON_NAME] Age Under [DEMOGRAPHIC_DATA] [DEMOGRAPHIC_DATA] [DEMOGRA…" at bounding box center [360, 187] width 379 height 208
click at [489, 210] on select "Current employment status Employed Student Retired Other / prefer not to answer" at bounding box center [457, 214] width 172 height 26
select select "other"
click at [371, 201] on select "Current employment status Employed Student Retired Other / prefer not to answer" at bounding box center [457, 214] width 172 height 26
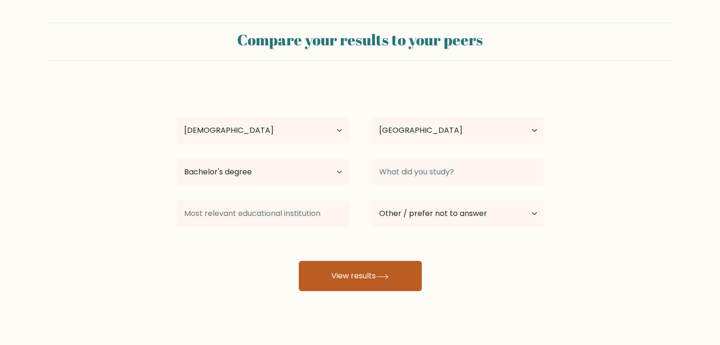
click at [403, 274] on button "View results" at bounding box center [360, 276] width 123 height 30
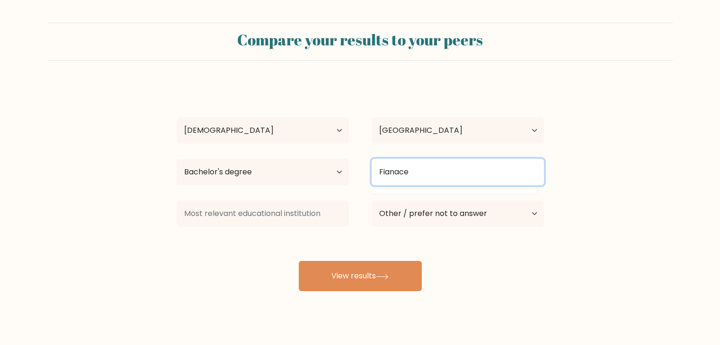
click at [399, 168] on input "Fianace" at bounding box center [457, 172] width 172 height 26
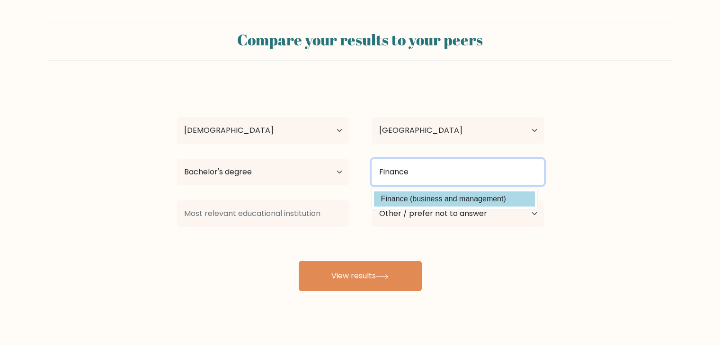
type input "Finance"
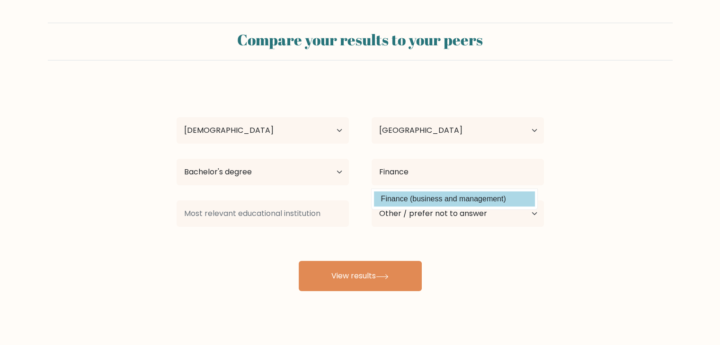
click at [423, 195] on option "Finance (business and management)" at bounding box center [454, 199] width 161 height 15
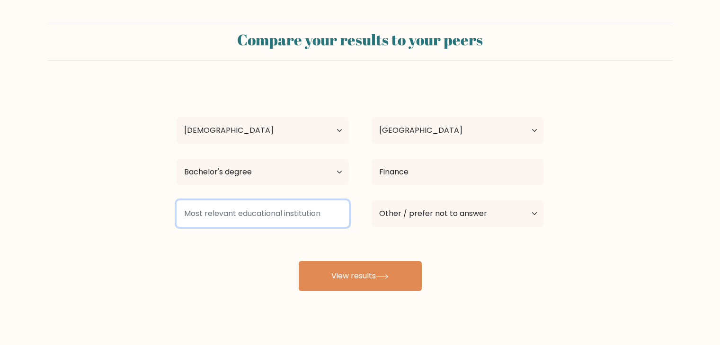
click at [275, 210] on input at bounding box center [262, 214] width 172 height 26
type input "T"
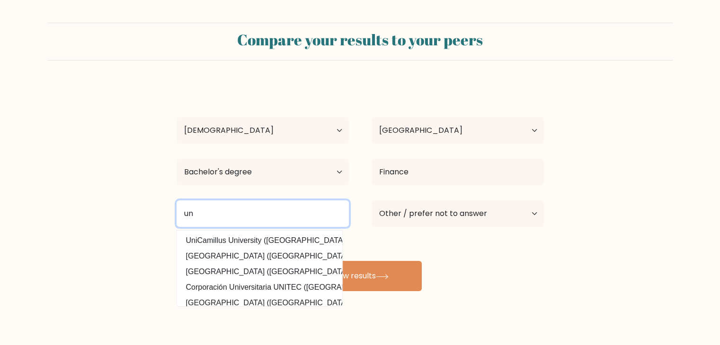
type input "u"
type input "[GEOGRAPHIC_DATA]"
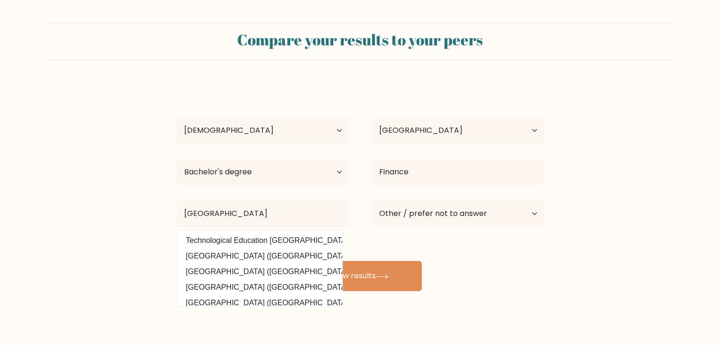
click at [400, 307] on div "Compare your results to your peers [PERSON_NAME] Age Under [DEMOGRAPHIC_DATA] […" at bounding box center [360, 179] width 720 height 359
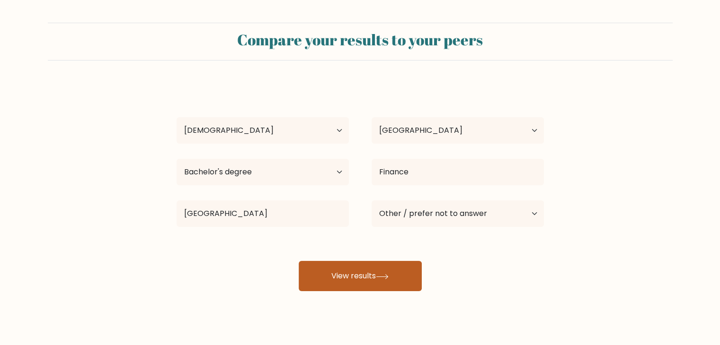
click at [375, 282] on button "View results" at bounding box center [360, 276] width 123 height 30
